Goal: Task Accomplishment & Management: Use online tool/utility

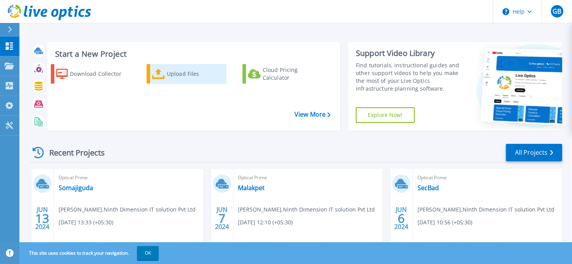
click at [179, 80] on div "Upload Files" at bounding box center [195, 74] width 57 height 16
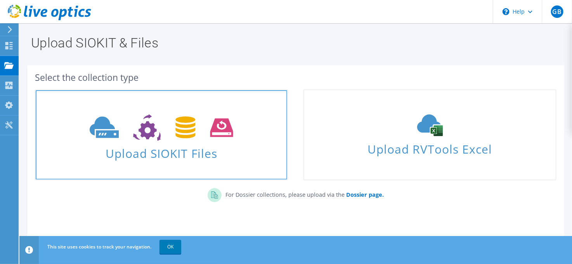
click at [184, 153] on span "Upload SIOKIT Files" at bounding box center [162, 151] width 252 height 17
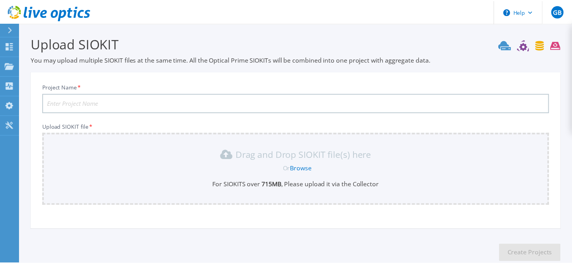
scroll to position [45, 0]
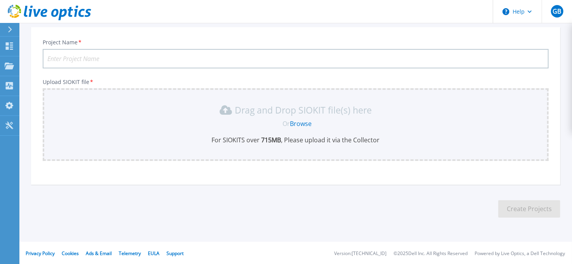
click at [132, 61] on input "Project Name *" at bounding box center [296, 58] width 506 height 19
type input "Value Labs"
click at [299, 124] on link "Browse" at bounding box center [301, 123] width 22 height 9
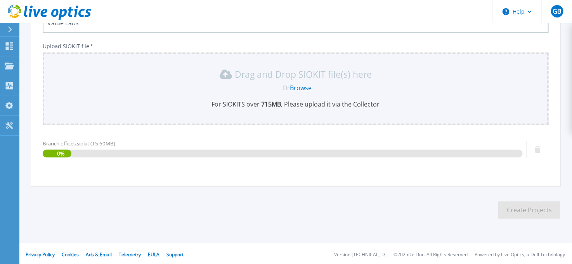
scroll to position [82, 0]
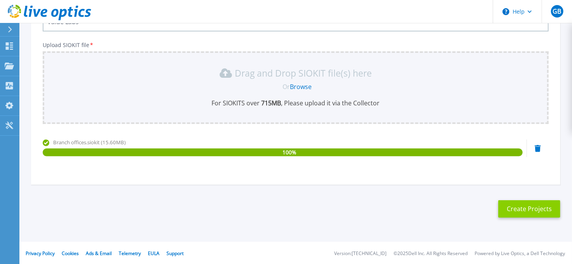
click at [521, 208] on button "Create Projects" at bounding box center [530, 208] width 62 height 17
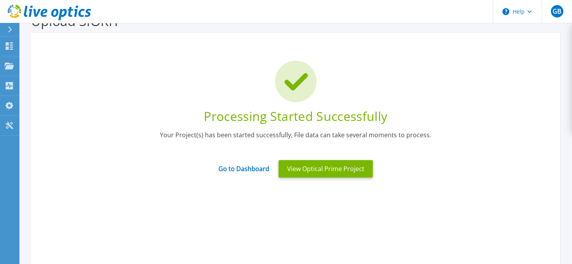
scroll to position [21, 0]
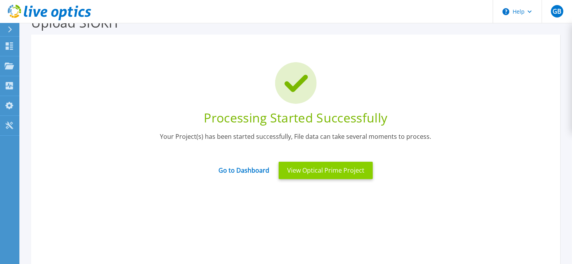
click at [325, 175] on button "View Optical Prime Project" at bounding box center [326, 170] width 94 height 17
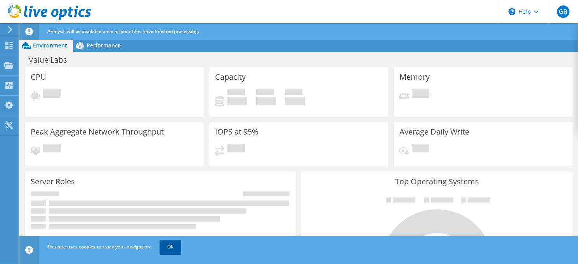
click at [172, 247] on link "OK" at bounding box center [171, 247] width 22 height 14
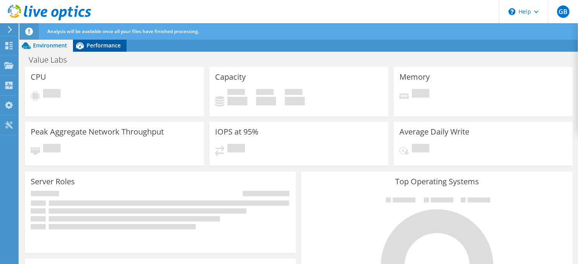
click at [111, 49] on span "Performance" at bounding box center [104, 45] width 34 height 7
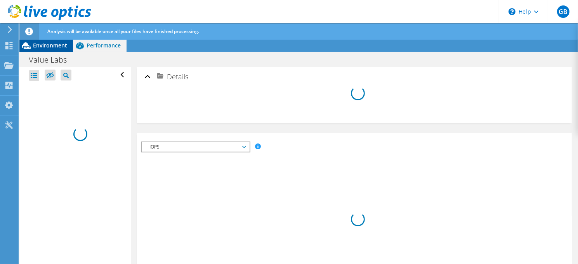
click at [53, 47] on span "Environment" at bounding box center [50, 45] width 34 height 7
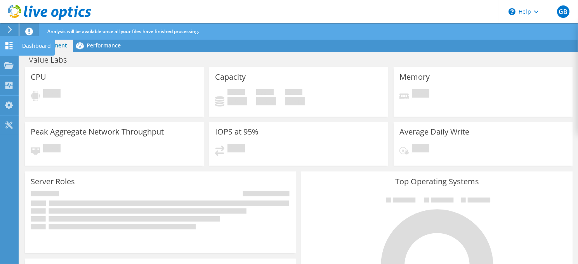
click at [33, 47] on div "Dashboard" at bounding box center [36, 45] width 37 height 19
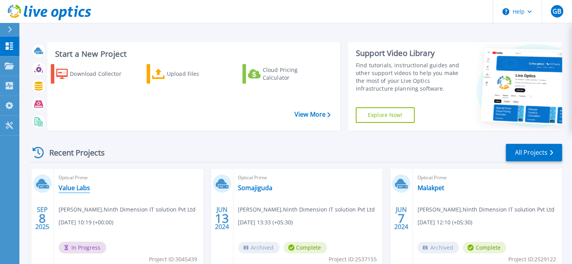
click at [80, 186] on link "Value Labs" at bounding box center [74, 188] width 31 height 8
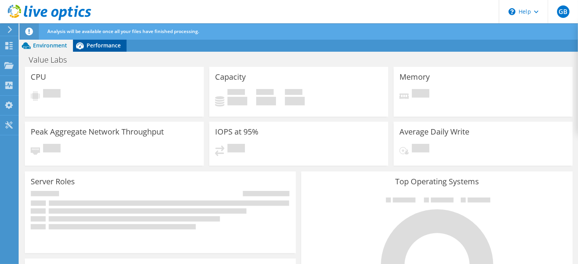
click at [94, 49] on span "Performance" at bounding box center [104, 45] width 34 height 7
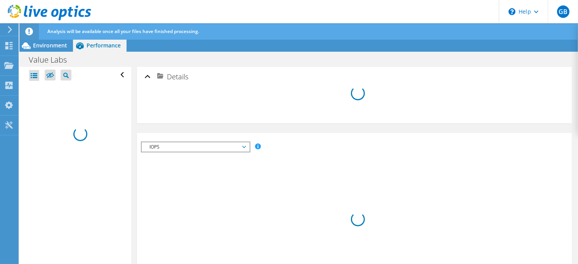
click at [243, 147] on span "IOPS" at bounding box center [196, 146] width 100 height 9
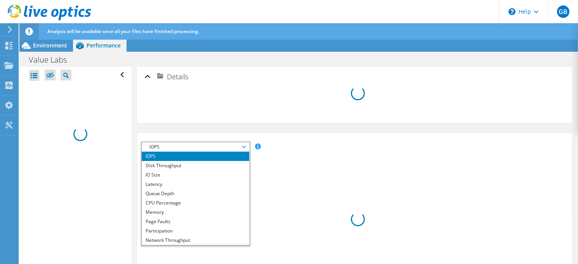
click at [243, 147] on span "IOPS" at bounding box center [196, 146] width 100 height 9
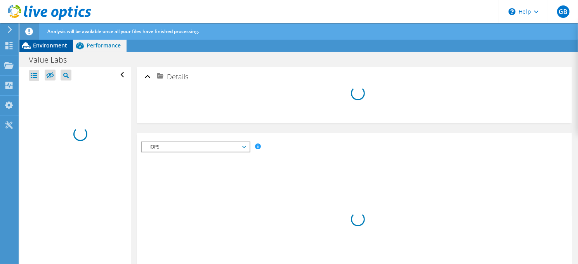
click at [57, 47] on span "Environment" at bounding box center [50, 45] width 34 height 7
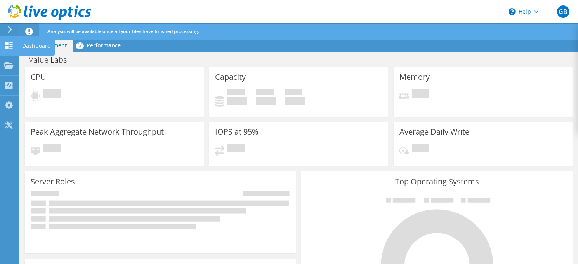
click at [35, 46] on div "Dashboard" at bounding box center [36, 45] width 37 height 19
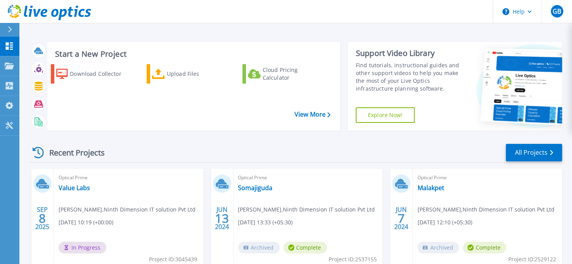
click at [113, 222] on span "[DATE] 10:19 (+00:00)" at bounding box center [86, 222] width 55 height 9
click at [113, 222] on span "09/08/2025, 10:19 (+00:00)" at bounding box center [86, 222] width 55 height 9
click at [118, 207] on span "Girish Babu , Ninth Dimension IT solution Pvt Ltd" at bounding box center [127, 209] width 137 height 9
click at [77, 245] on span "In Progress" at bounding box center [83, 248] width 48 height 12
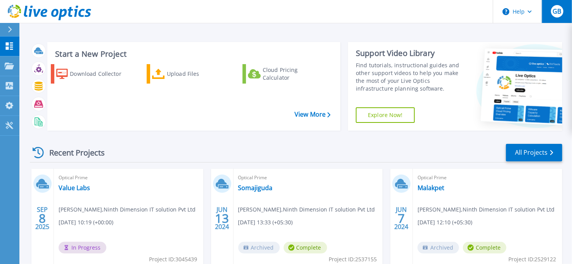
click at [560, 17] on div "GB" at bounding box center [557, 11] width 12 height 12
click at [405, 33] on div "Start a New Project Download Collector Upload Files Cloud Pricing Calculator Vi…" at bounding box center [295, 203] width 553 height 407
click at [77, 248] on span "In Progress" at bounding box center [83, 248] width 48 height 12
